Goal: Transaction & Acquisition: Purchase product/service

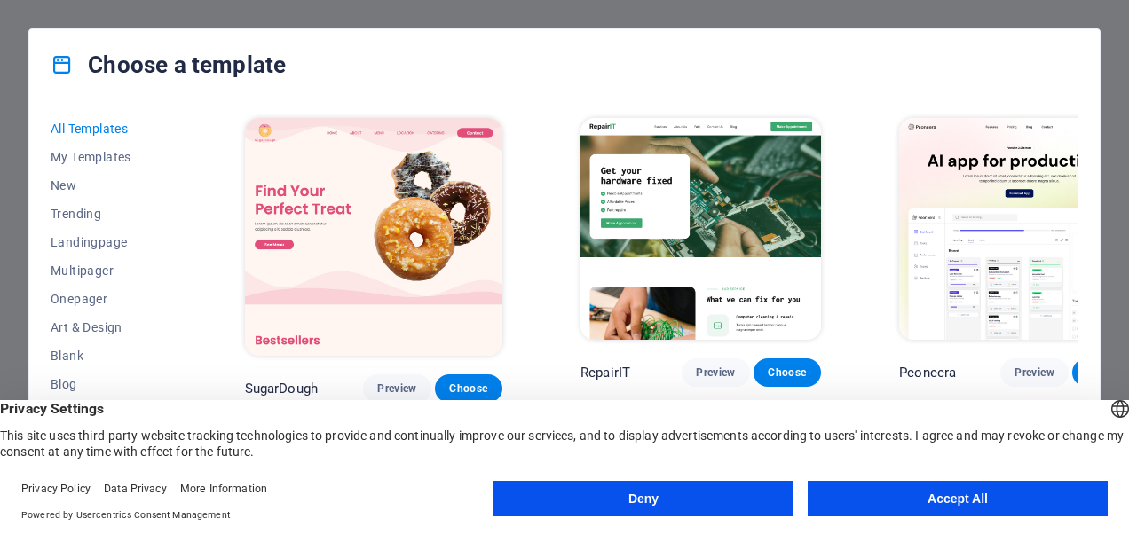
click at [971, 503] on button "Accept All" at bounding box center [957, 498] width 300 height 35
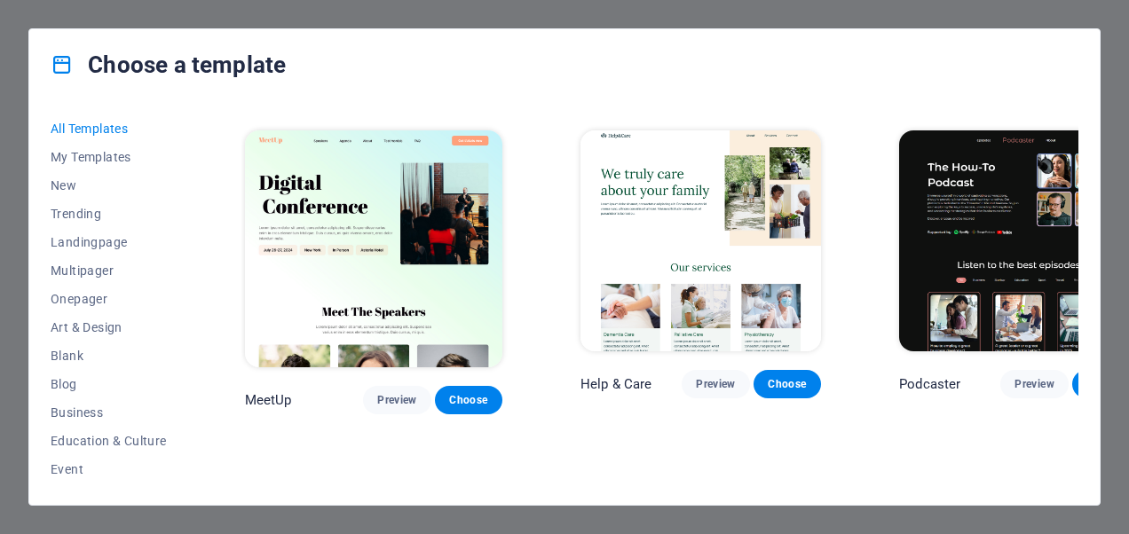
scroll to position [1331, 0]
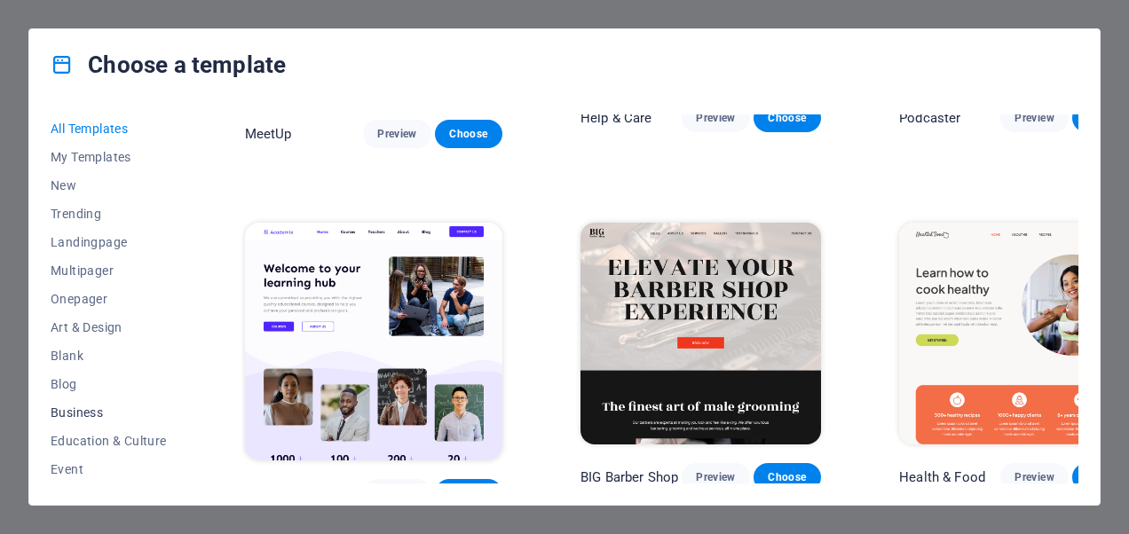
click at [89, 411] on span "Business" at bounding box center [109, 412] width 116 height 14
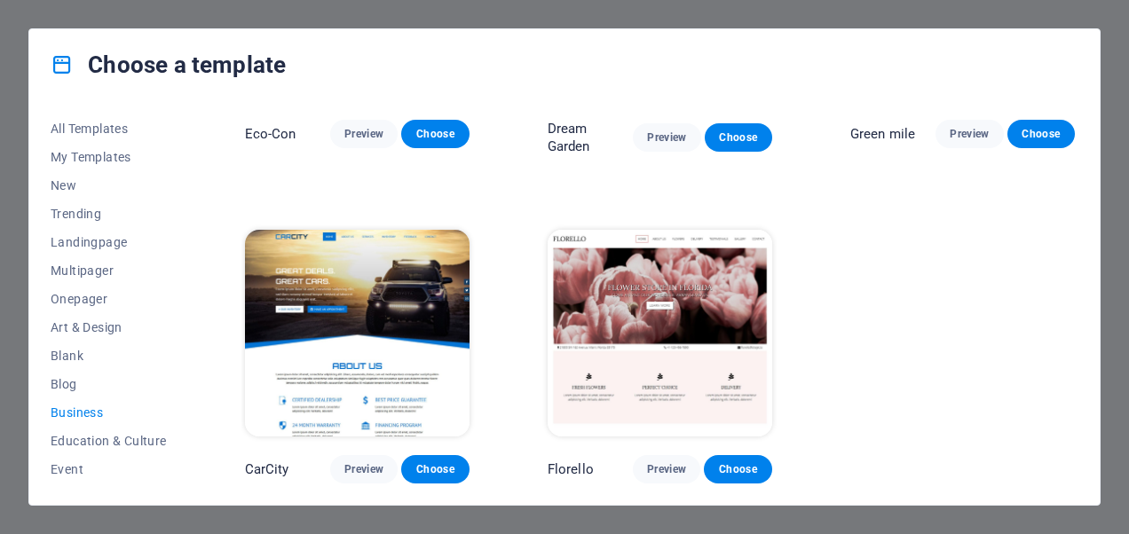
scroll to position [219, 0]
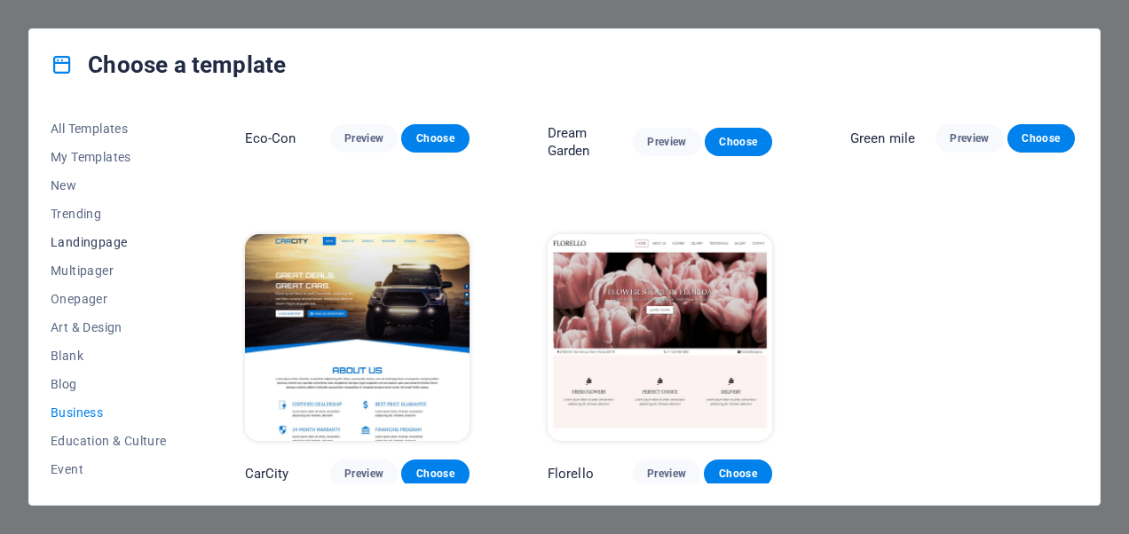
click at [105, 241] on span "Landingpage" at bounding box center [109, 242] width 116 height 14
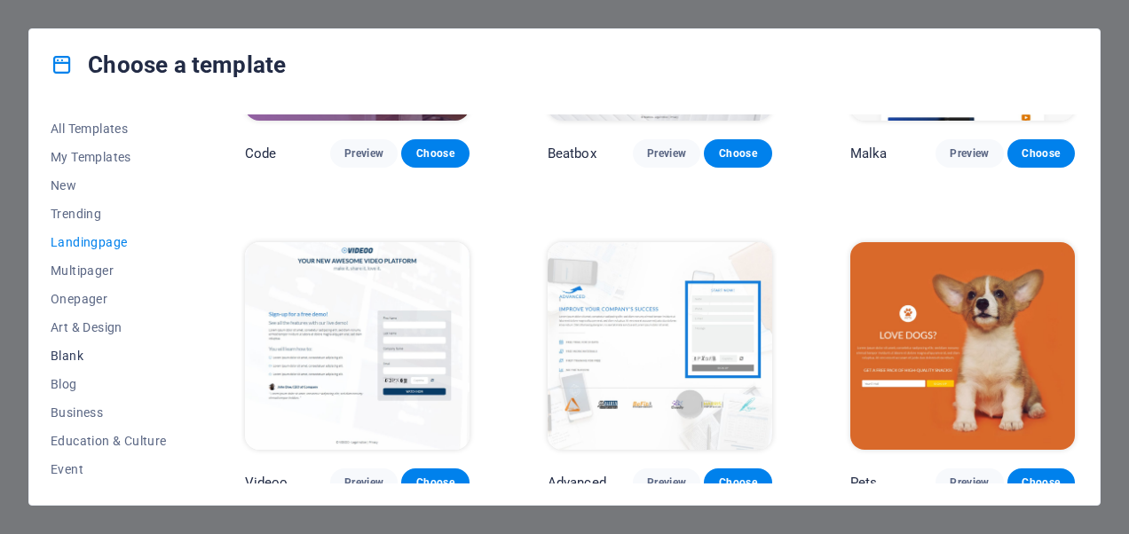
scroll to position [355, 0]
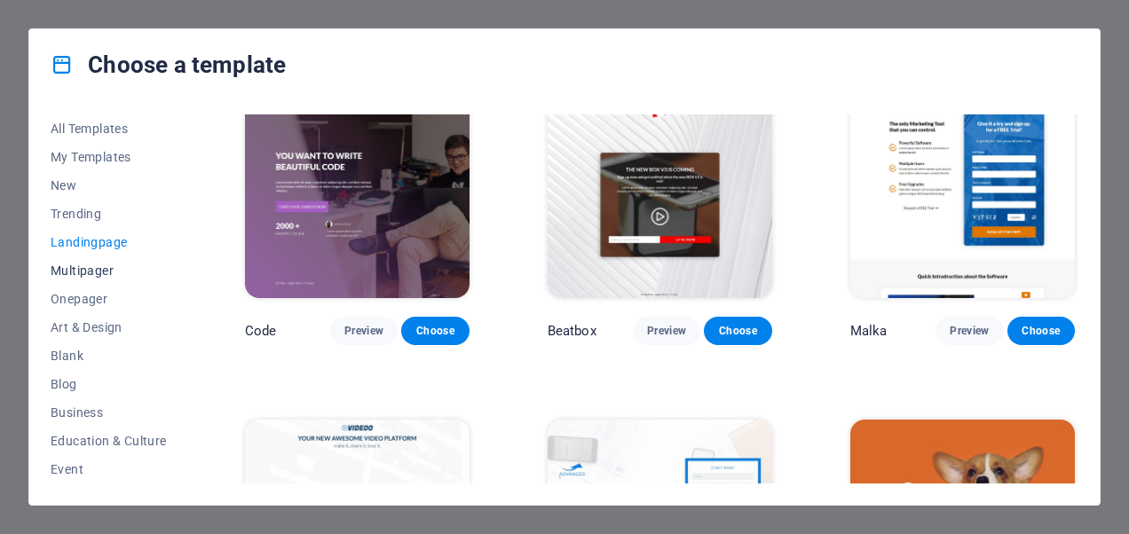
click at [90, 267] on span "Multipager" at bounding box center [109, 271] width 116 height 14
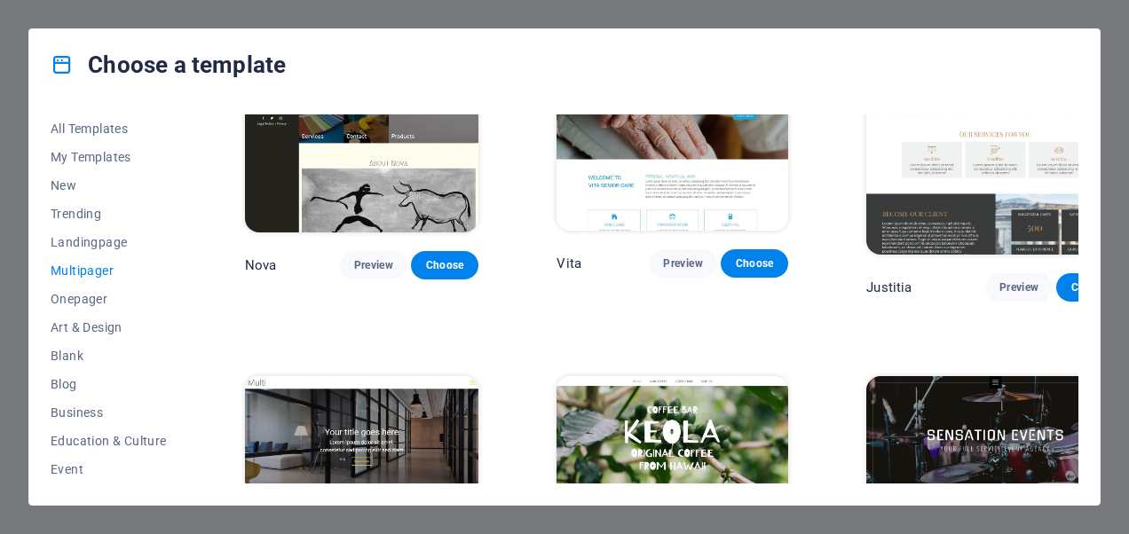
scroll to position [6993, 0]
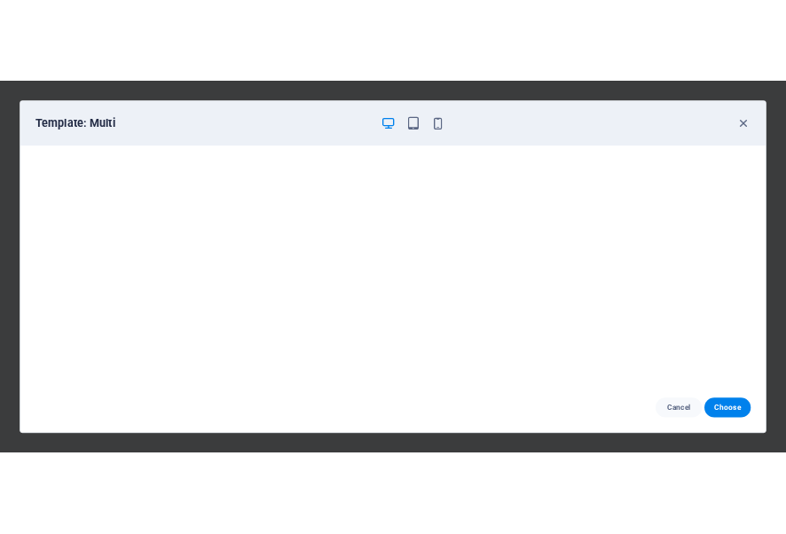
scroll to position [0, 0]
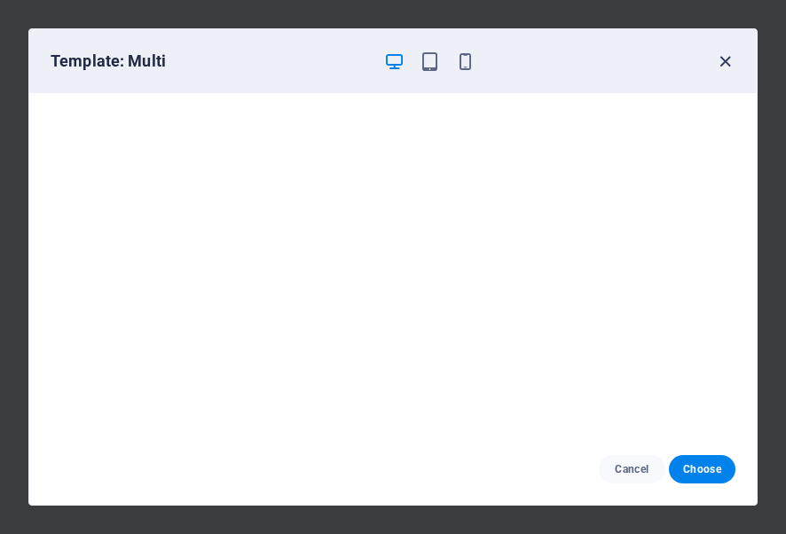
click at [718, 62] on icon "button" at bounding box center [725, 61] width 20 height 20
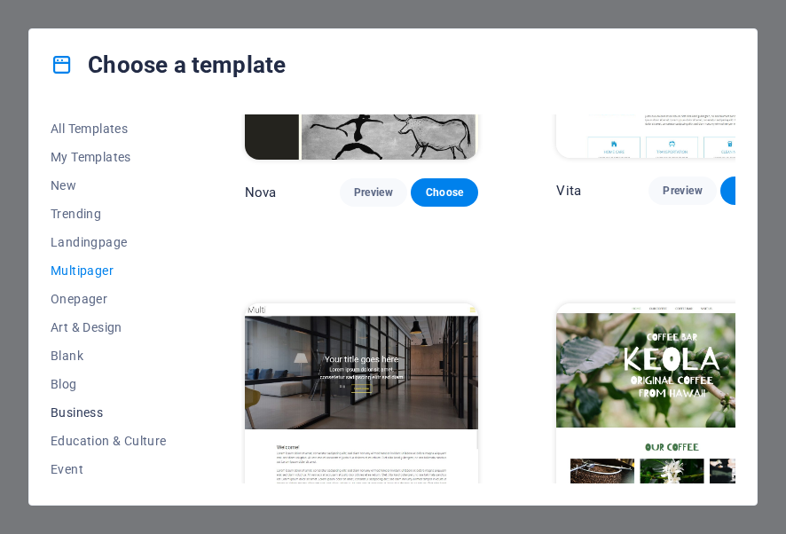
scroll to position [340, 0]
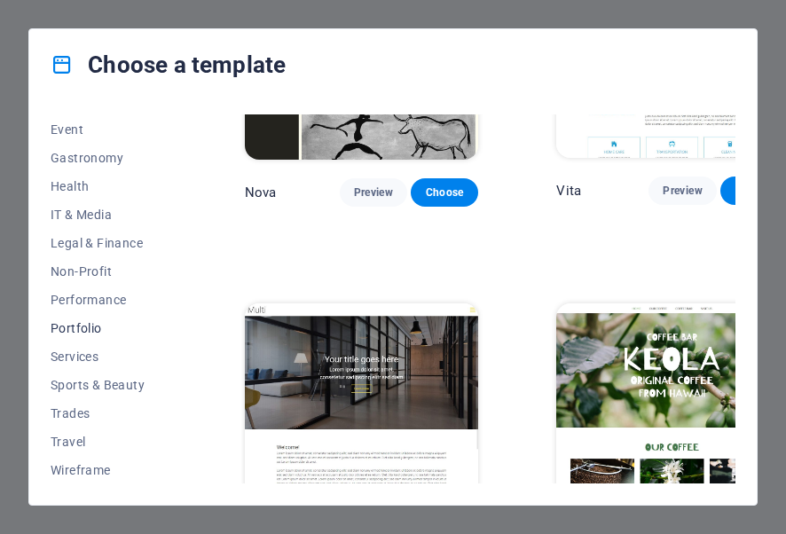
click at [81, 318] on button "Portfolio" at bounding box center [109, 328] width 116 height 28
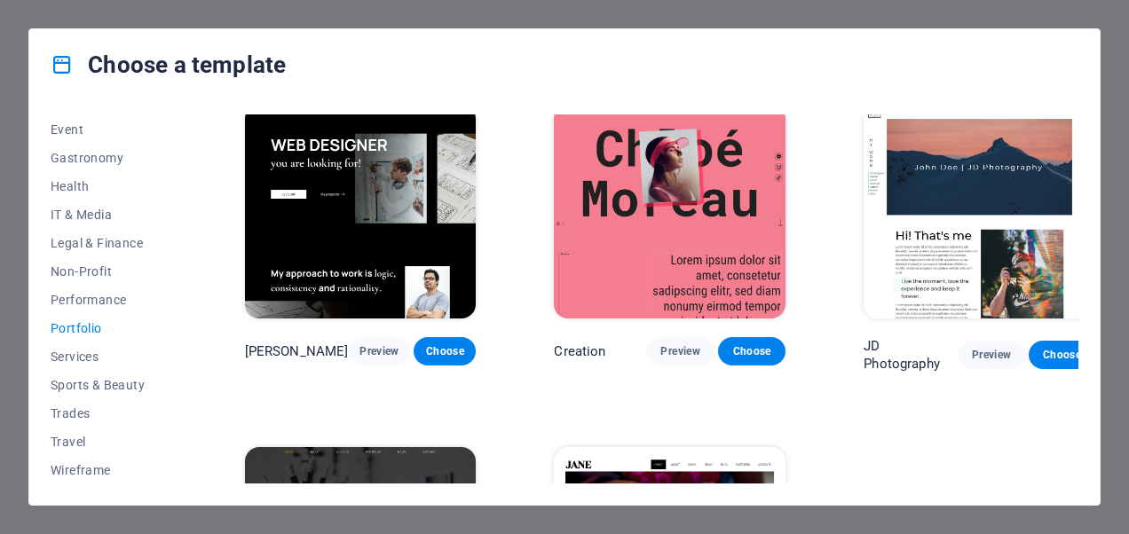
scroll to position [552, 0]
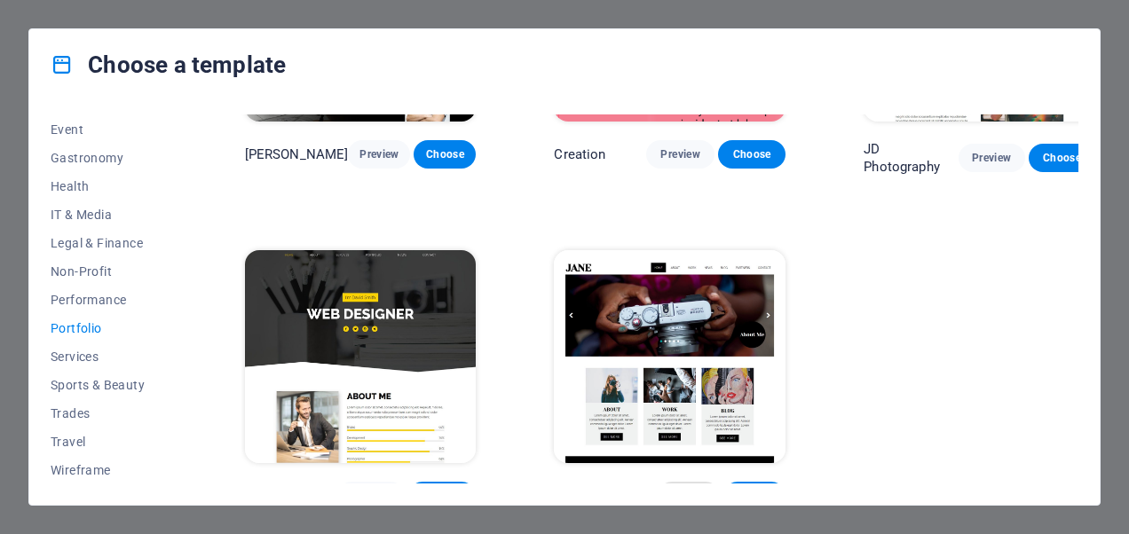
click at [672, 489] on span "Preview" at bounding box center [689, 496] width 34 height 14
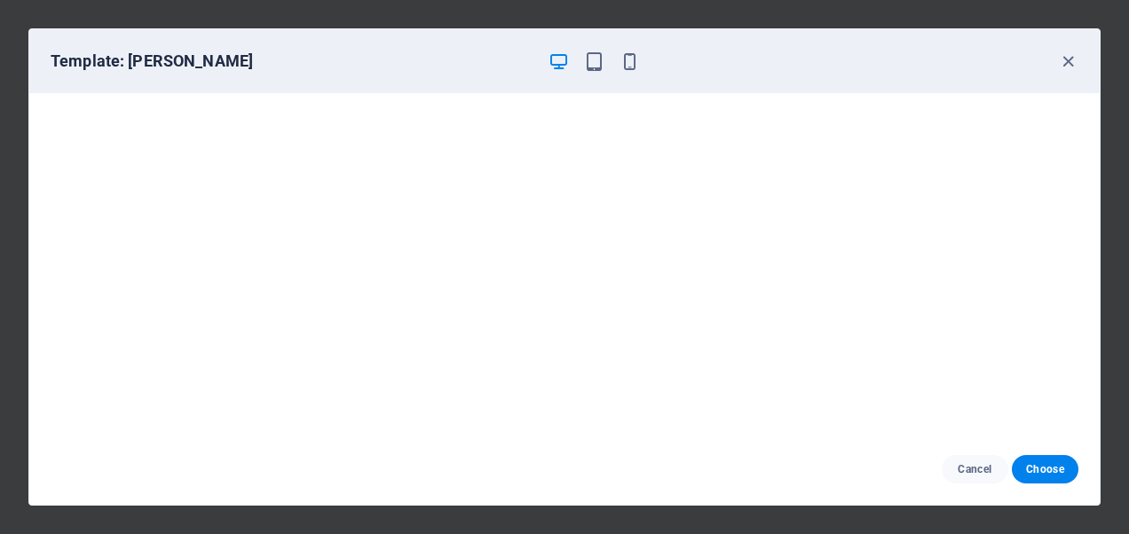
scroll to position [4, 0]
click at [1065, 57] on icon "button" at bounding box center [1068, 61] width 20 height 20
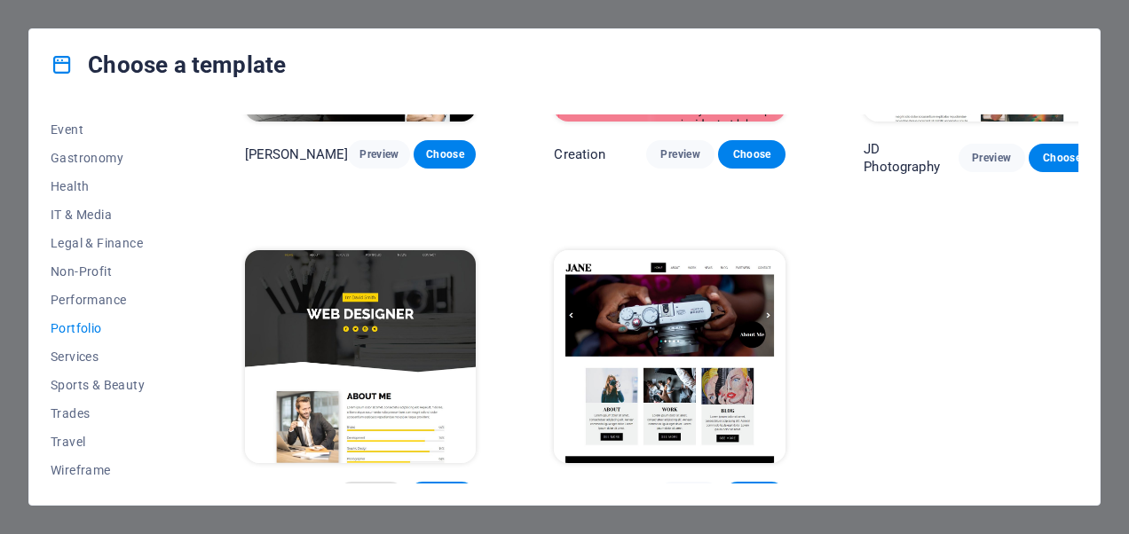
click at [352, 489] on span "Preview" at bounding box center [370, 496] width 39 height 14
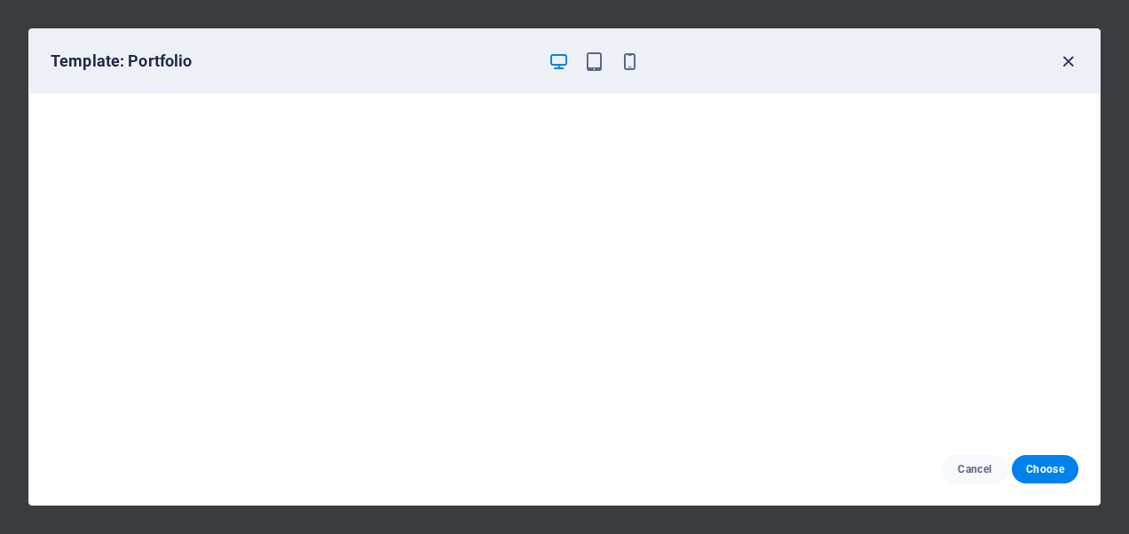
click at [1061, 59] on icon "button" at bounding box center [1068, 61] width 20 height 20
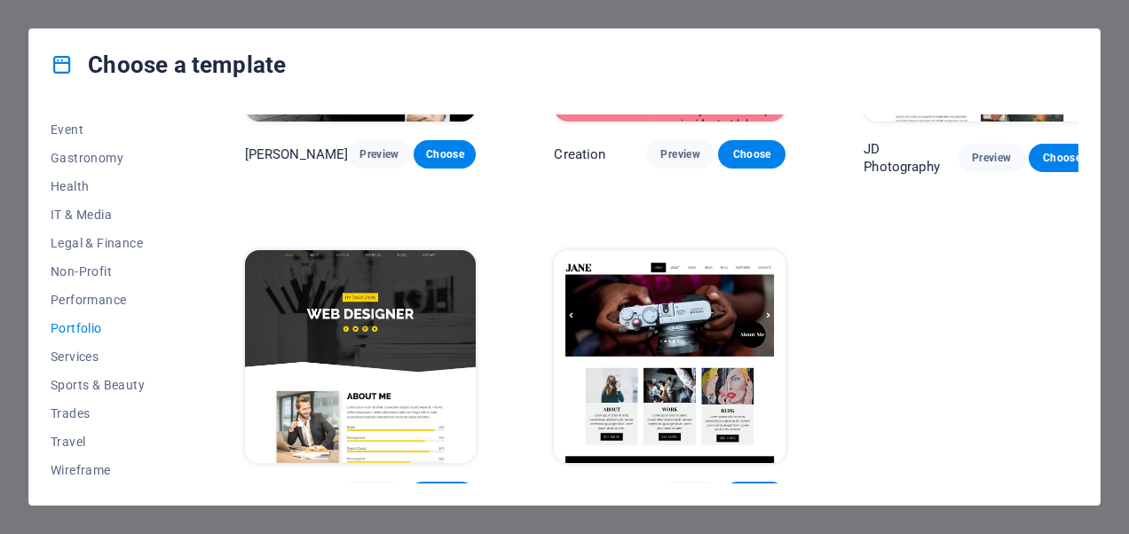
scroll to position [0, 0]
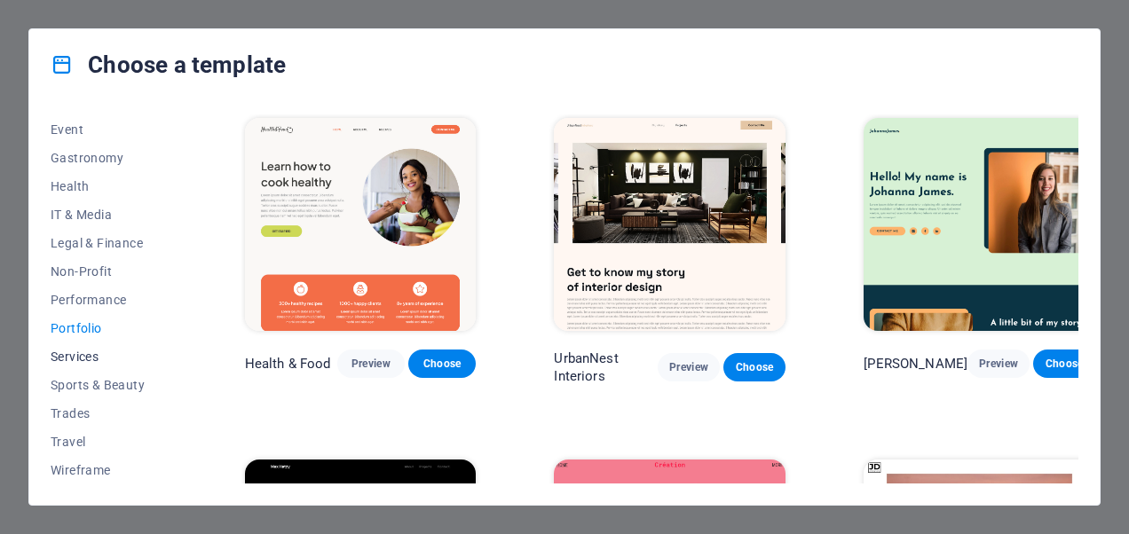
click at [72, 357] on span "Services" at bounding box center [109, 357] width 116 height 14
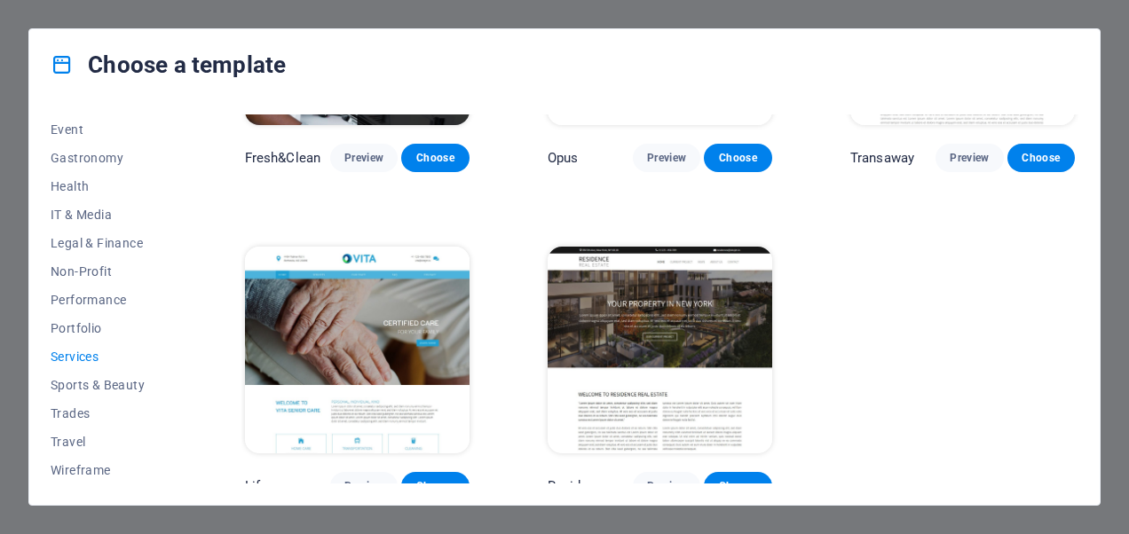
scroll to position [1865, 0]
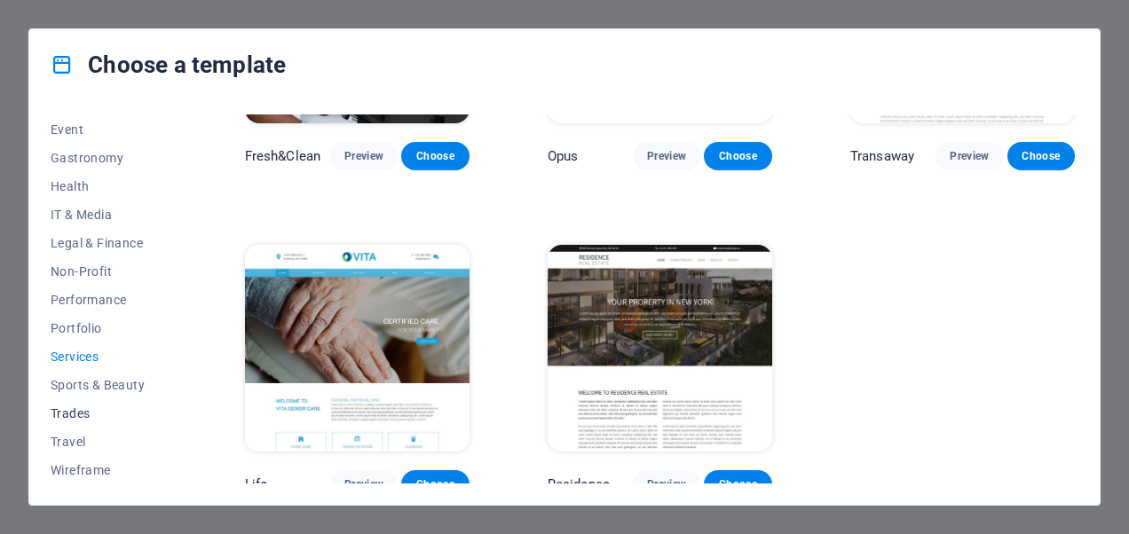
click at [58, 410] on span "Trades" at bounding box center [109, 413] width 116 height 14
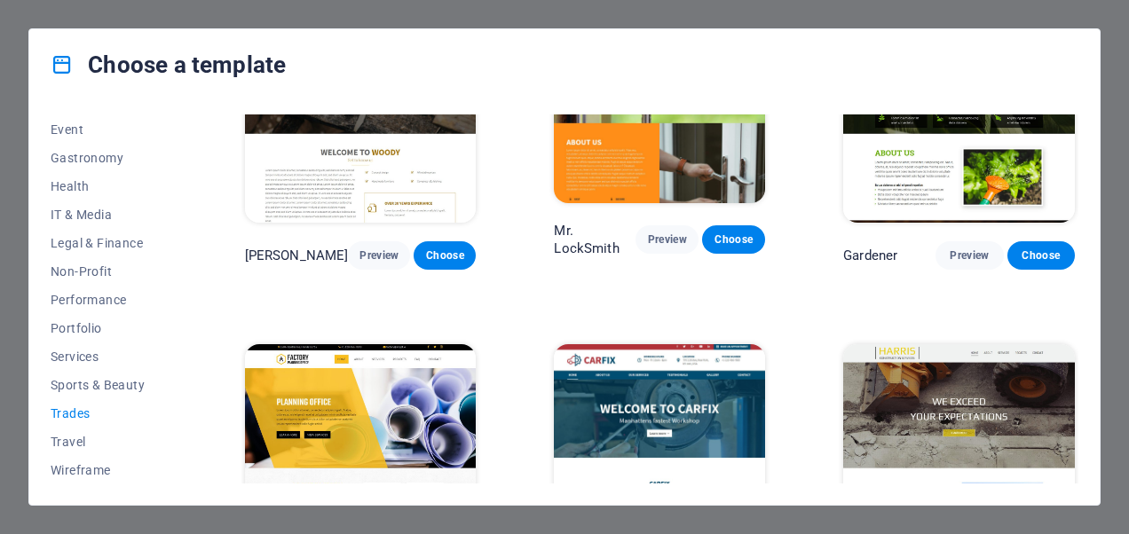
scroll to position [545, 0]
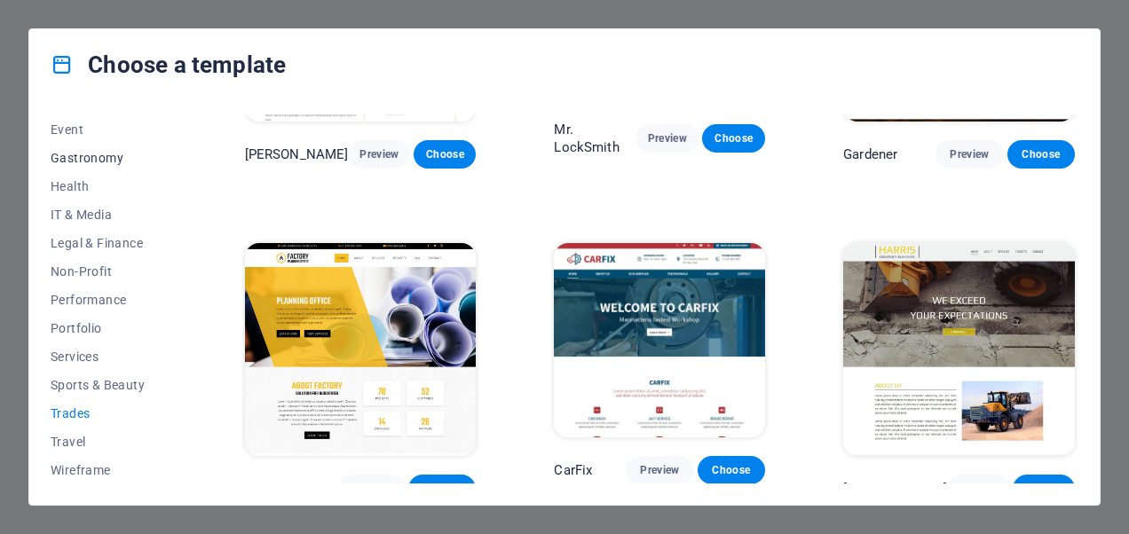
click at [69, 161] on span "Gastronomy" at bounding box center [109, 158] width 116 height 14
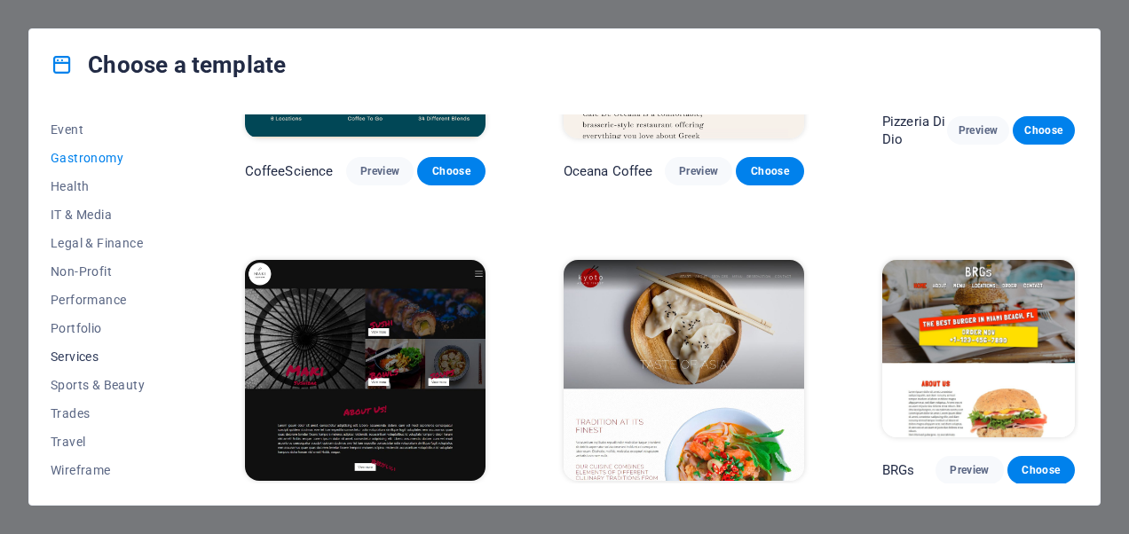
click at [87, 356] on span "Services" at bounding box center [109, 357] width 116 height 14
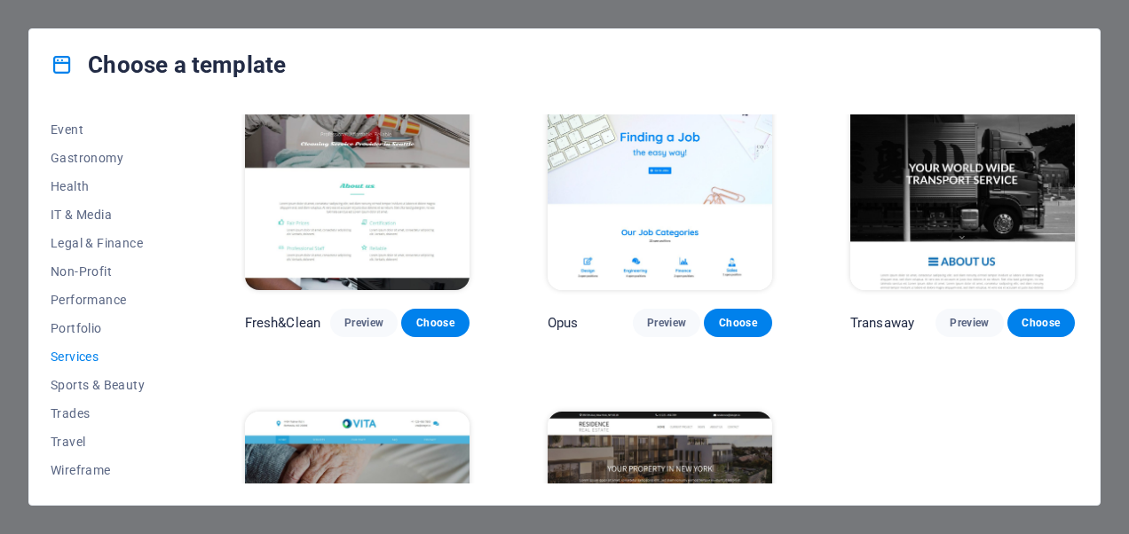
scroll to position [1865, 0]
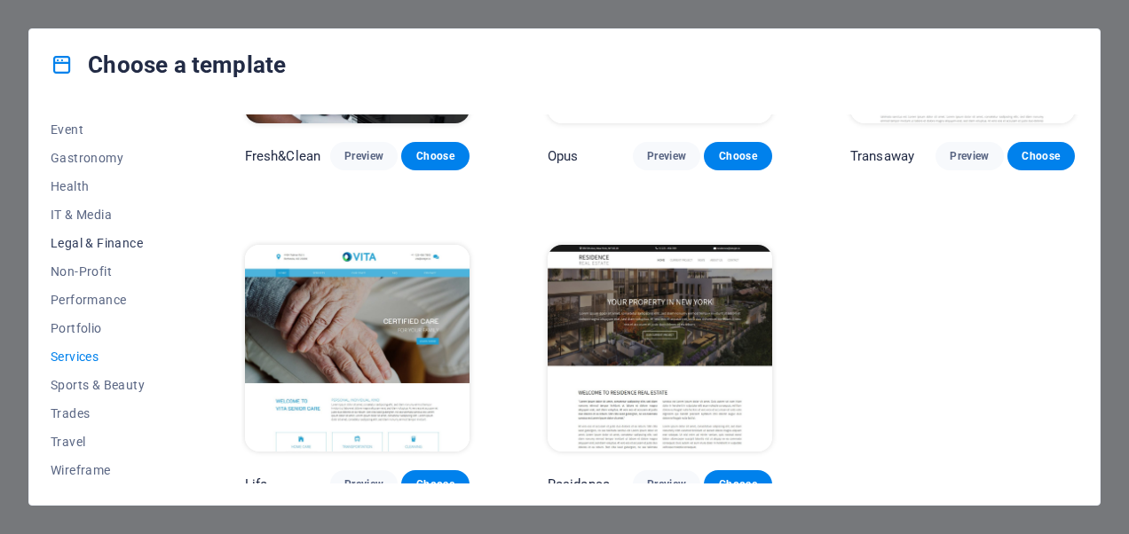
click at [101, 245] on span "Legal & Finance" at bounding box center [109, 243] width 116 height 14
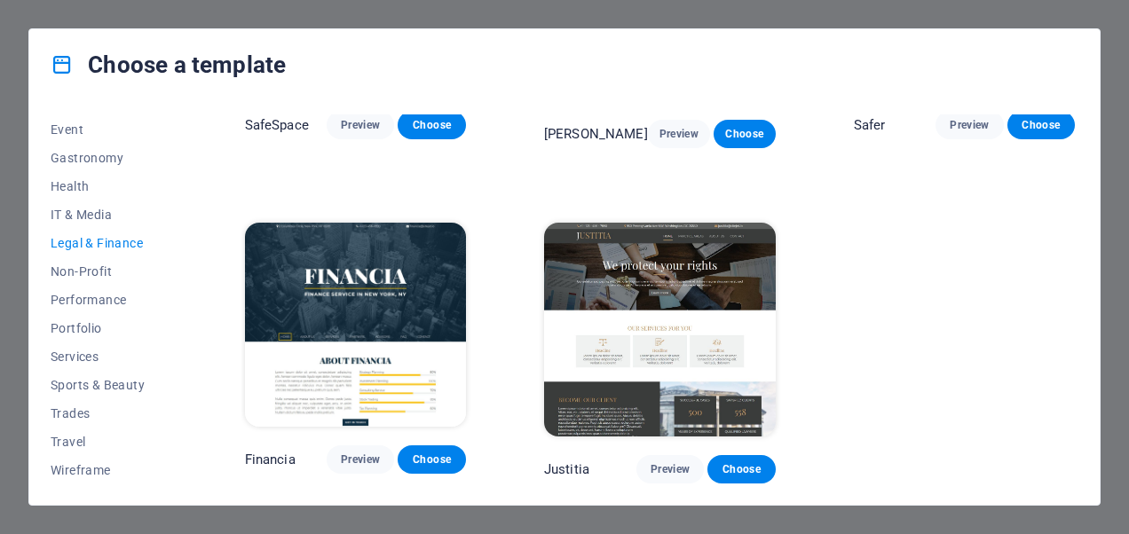
scroll to position [212, 0]
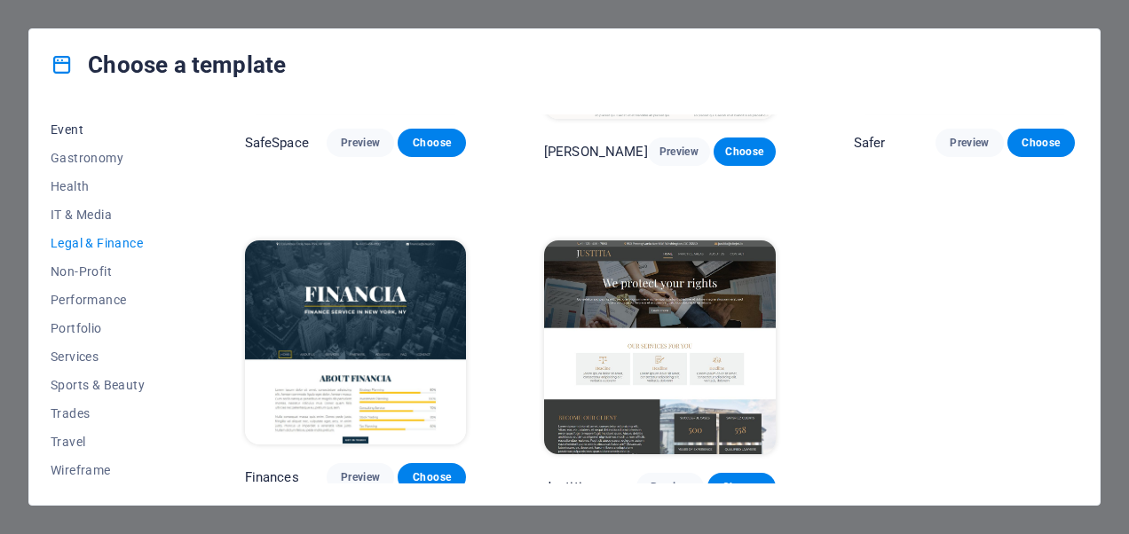
click at [63, 122] on span "Event" at bounding box center [109, 129] width 116 height 14
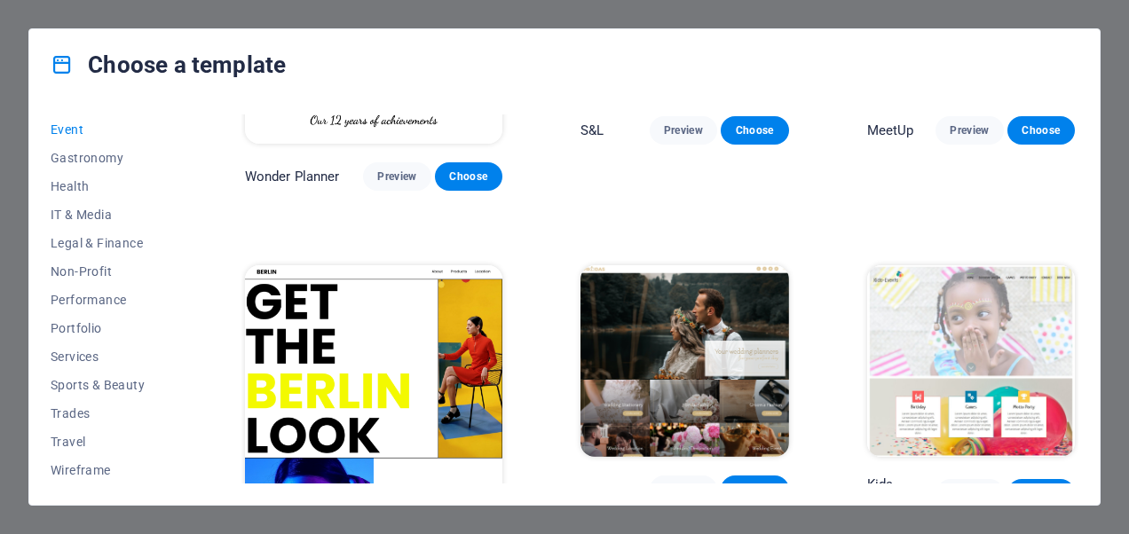
scroll to position [545, 0]
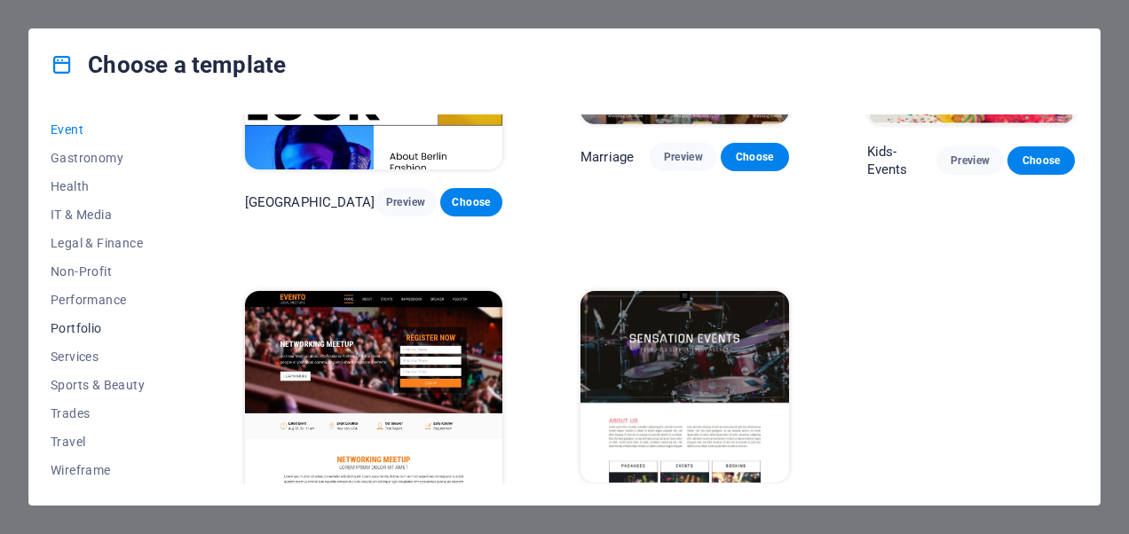
click at [80, 314] on button "Portfolio" at bounding box center [109, 328] width 116 height 28
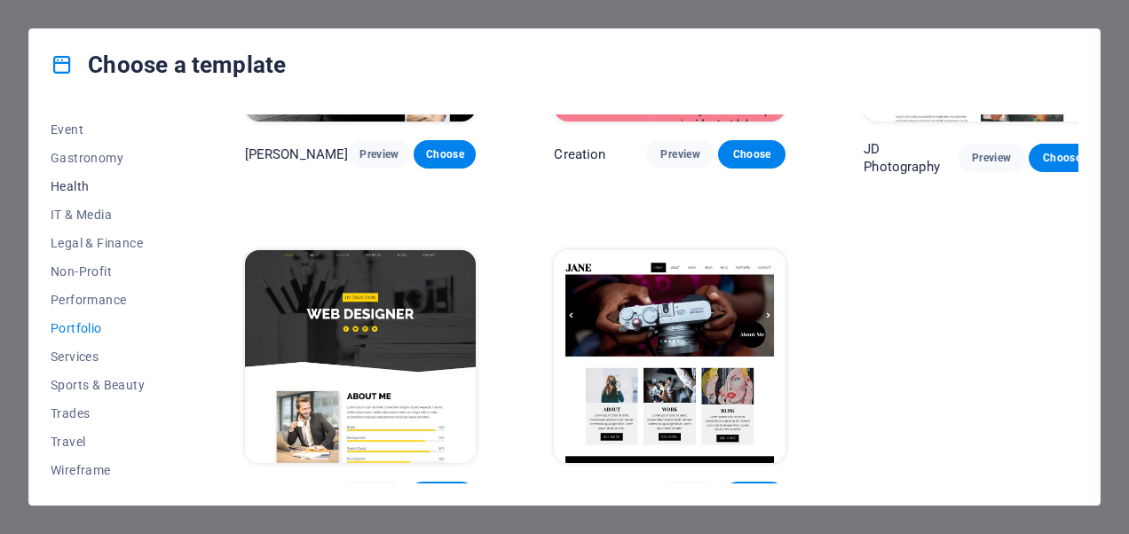
scroll to position [0, 0]
click at [96, 237] on span "Landingpage" at bounding box center [109, 242] width 116 height 14
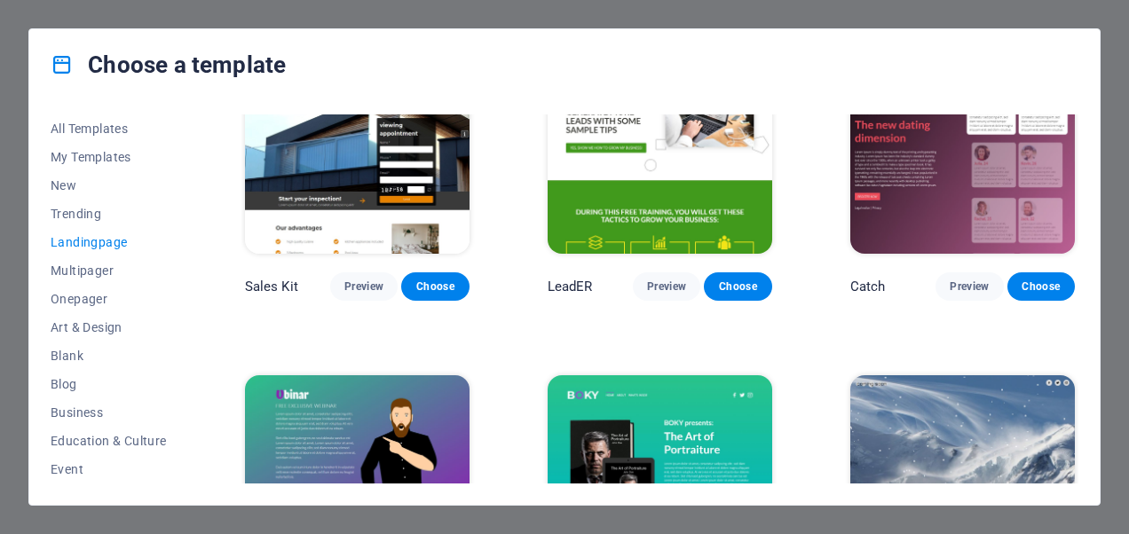
scroll to position [1954, 0]
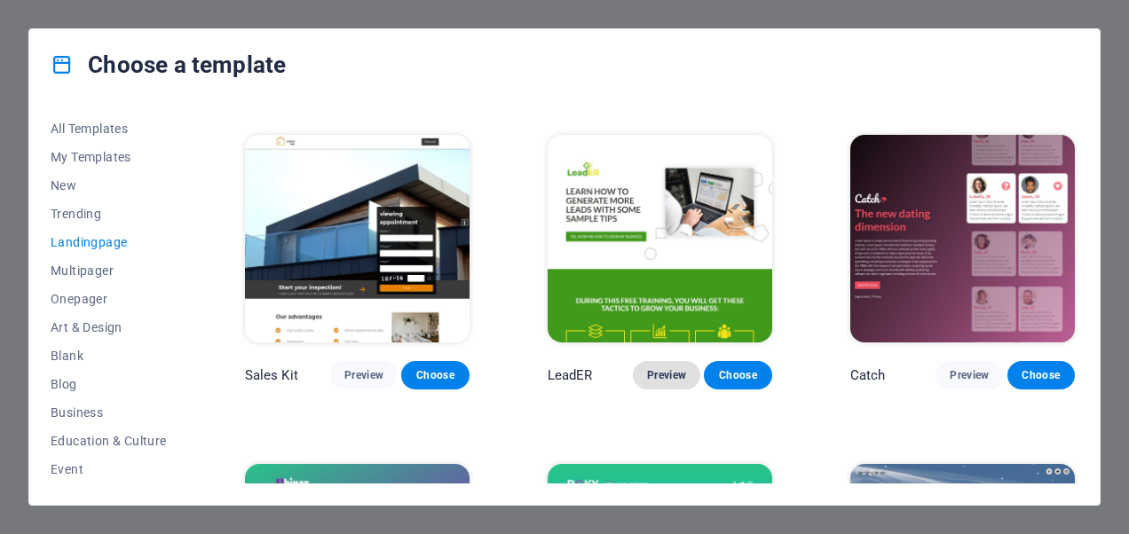
click at [655, 368] on span "Preview" at bounding box center [666, 375] width 39 height 14
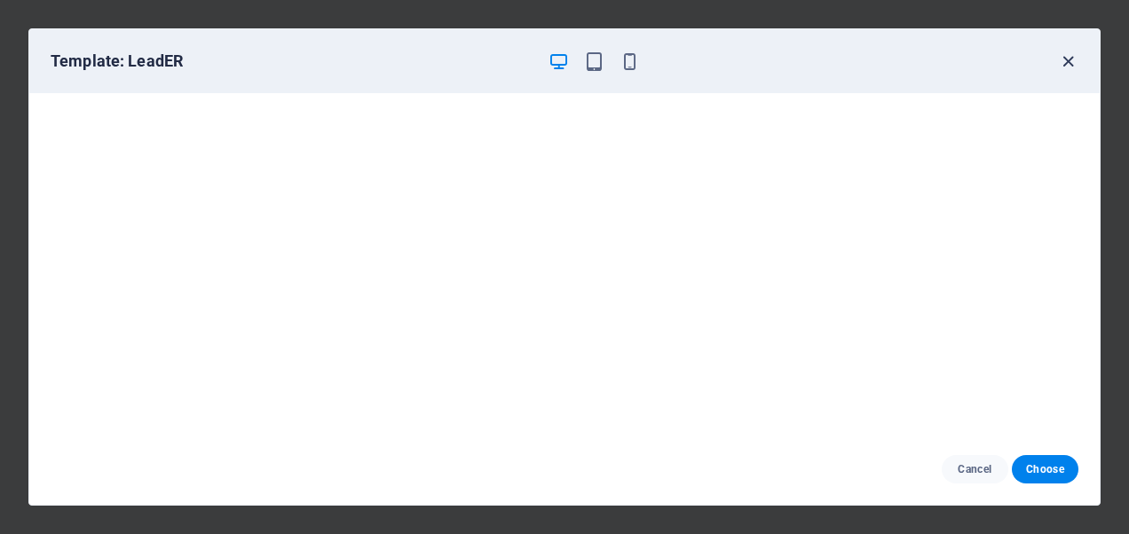
click at [1067, 59] on icon "button" at bounding box center [1068, 61] width 20 height 20
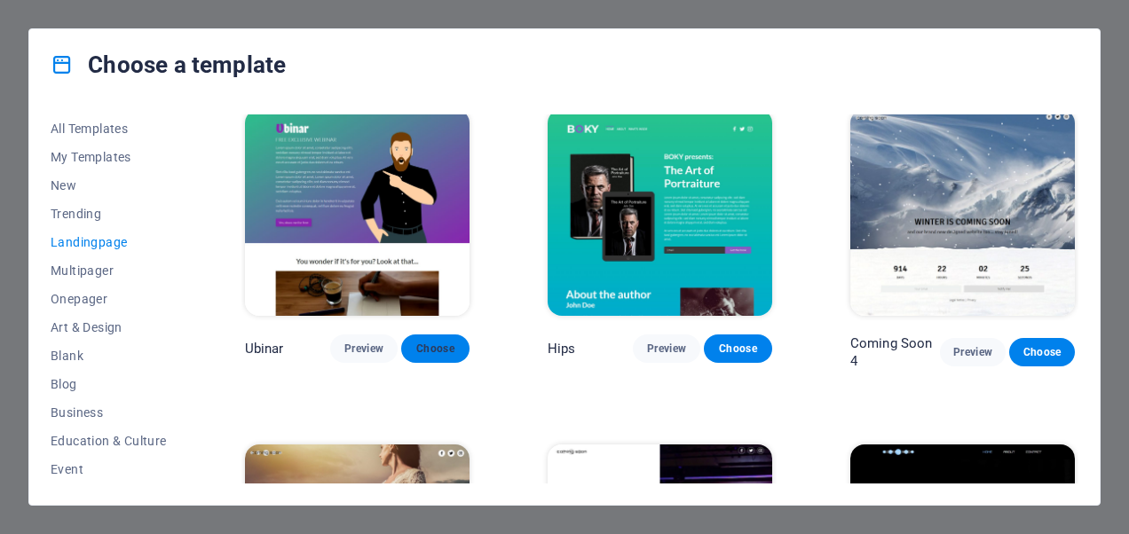
scroll to position [2511, 0]
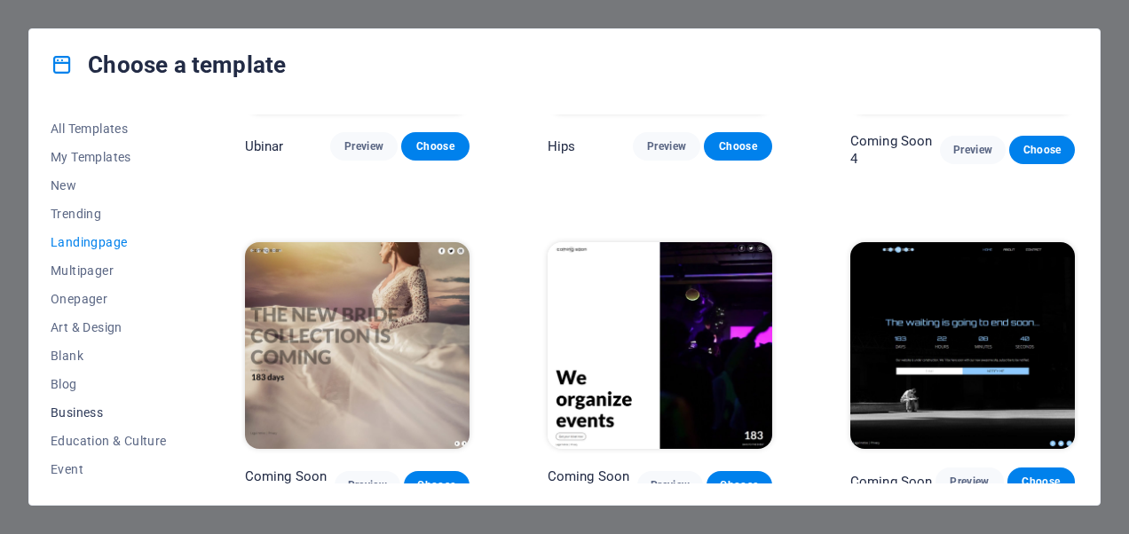
click at [73, 412] on span "Business" at bounding box center [109, 412] width 116 height 14
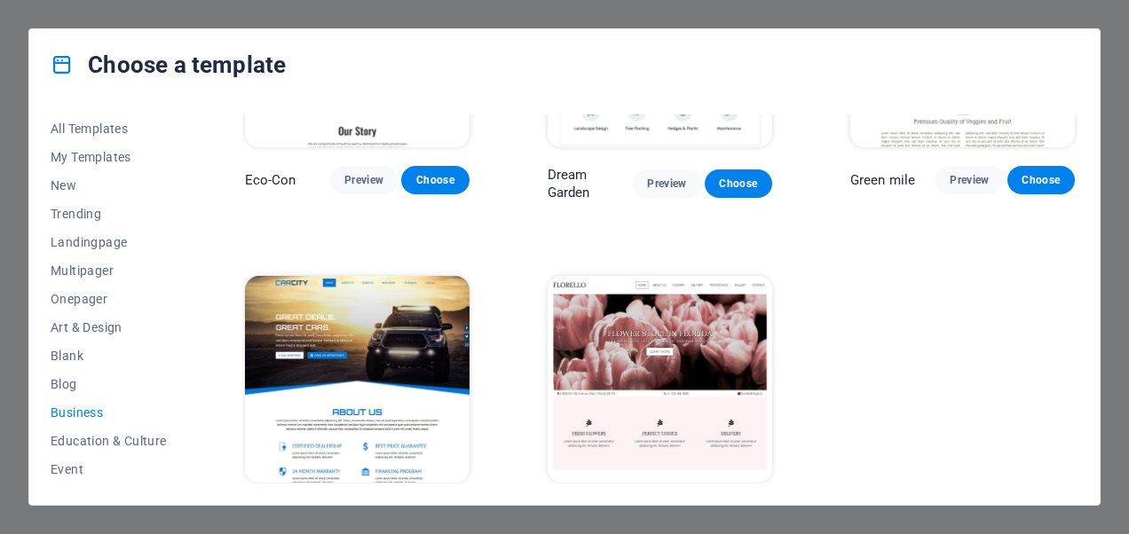
scroll to position [219, 0]
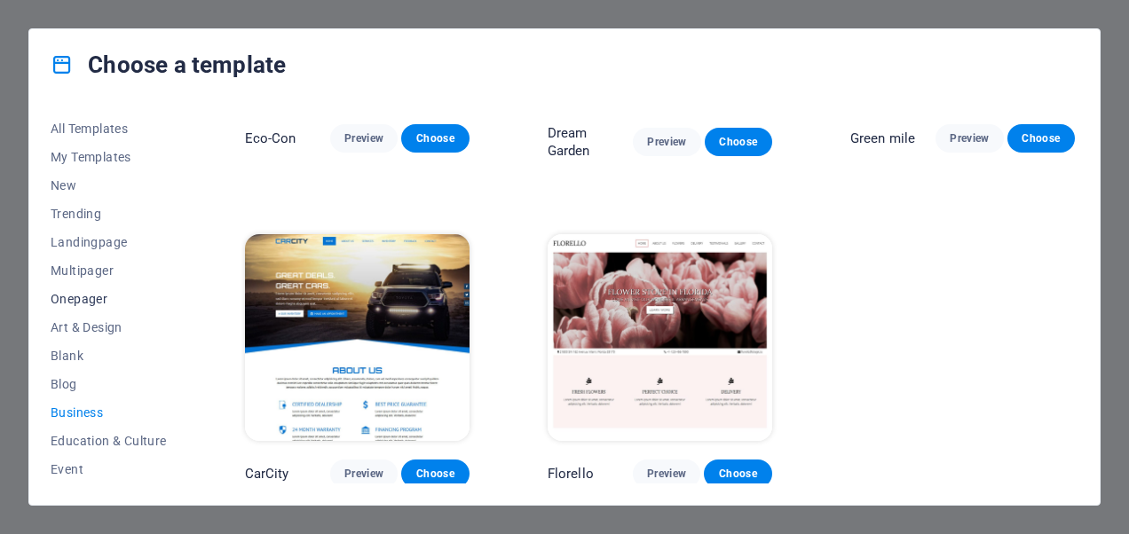
click at [92, 295] on span "Onepager" at bounding box center [109, 299] width 116 height 14
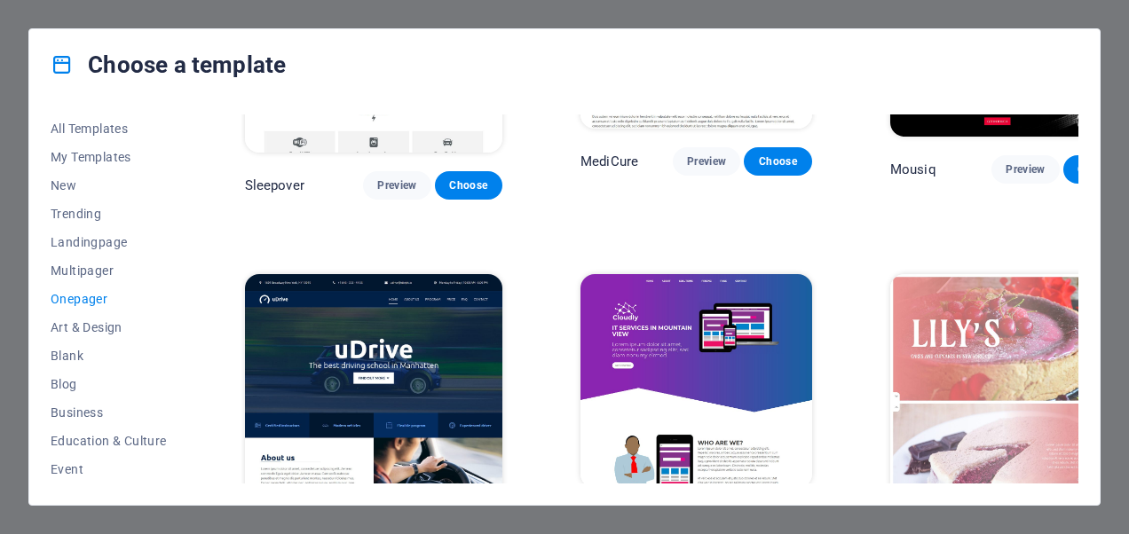
scroll to position [5590, 0]
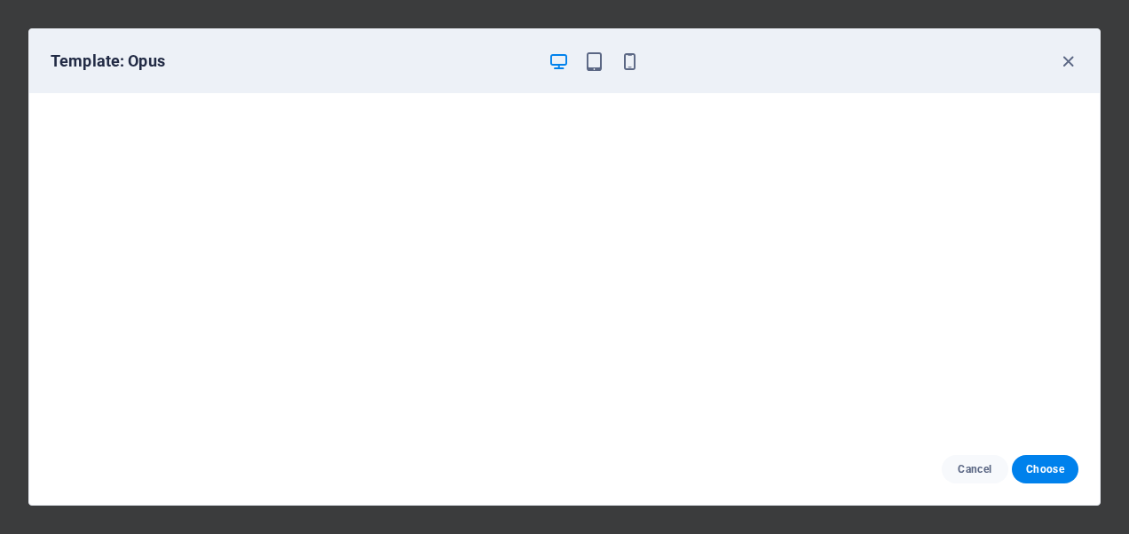
scroll to position [4, 0]
click at [1060, 55] on icon "button" at bounding box center [1068, 61] width 20 height 20
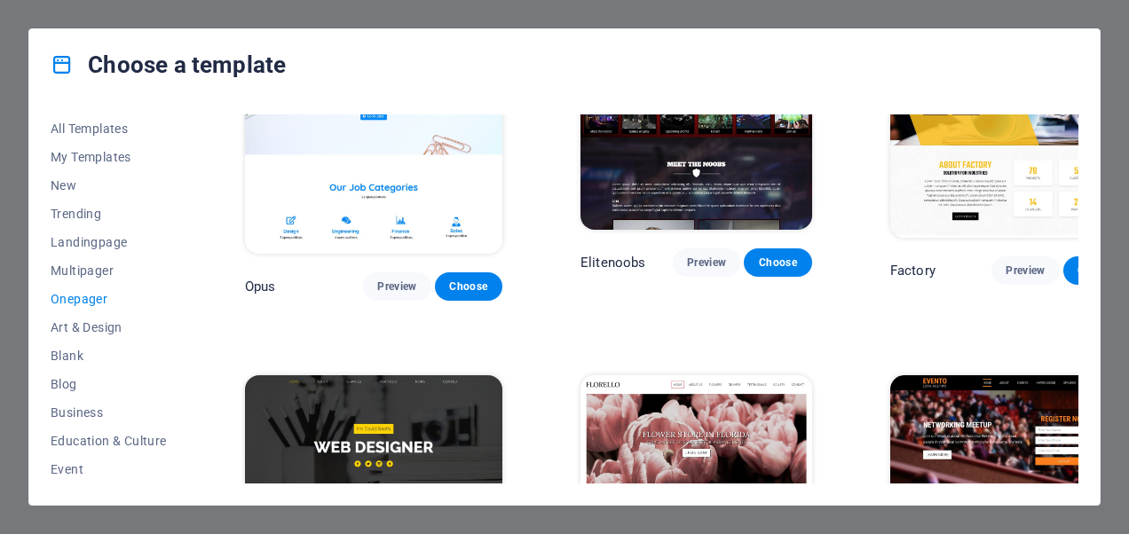
scroll to position [6477, 0]
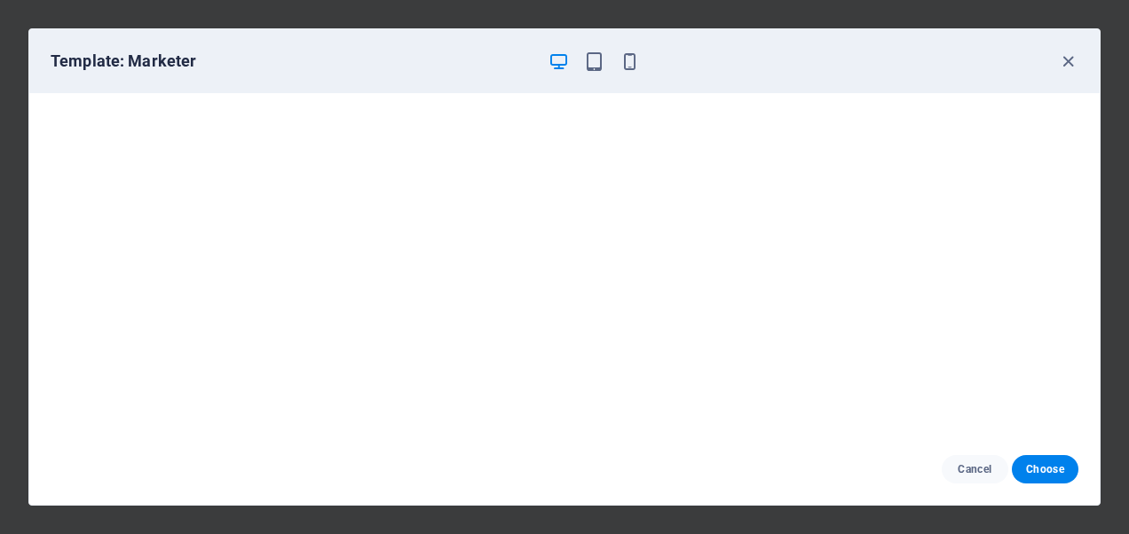
scroll to position [4, 0]
click at [1038, 463] on span "Choose" at bounding box center [1045, 469] width 38 height 14
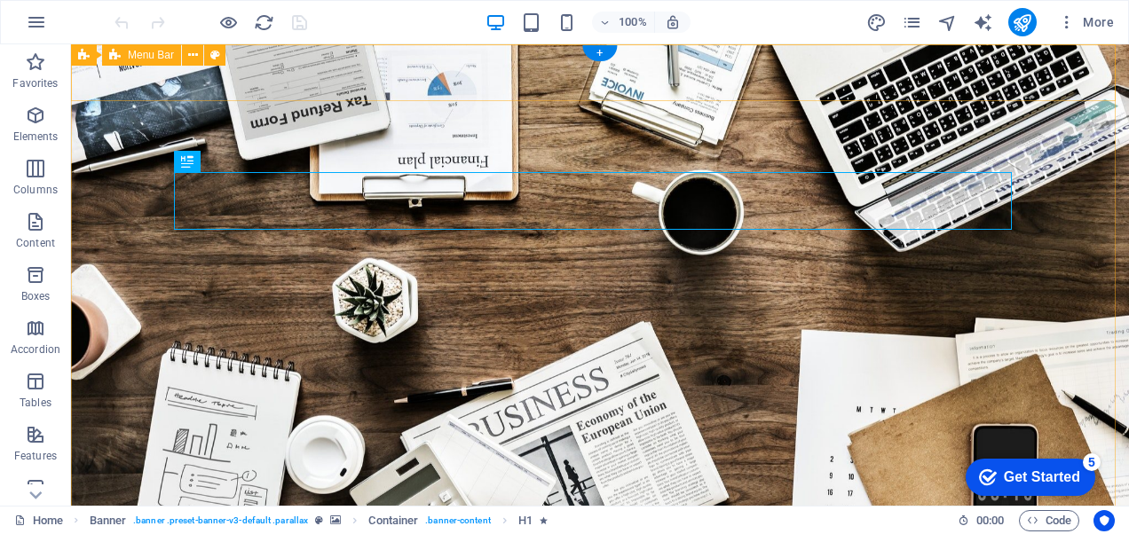
scroll to position [266, 0]
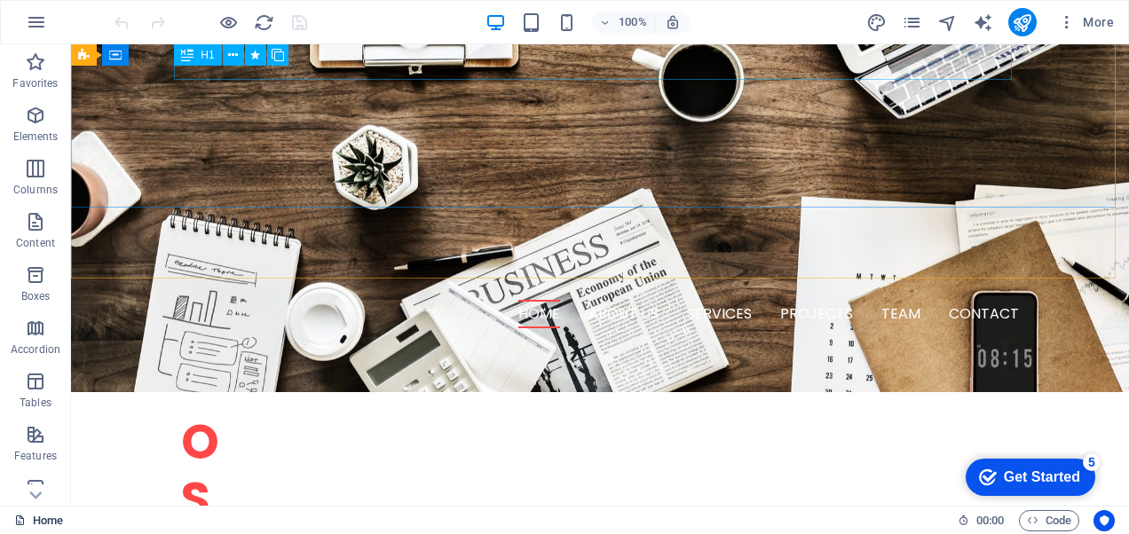
click at [206, 66] on div "H1" at bounding box center [197, 54] width 47 height 21
